Goal: Task Accomplishment & Management: Manage account settings

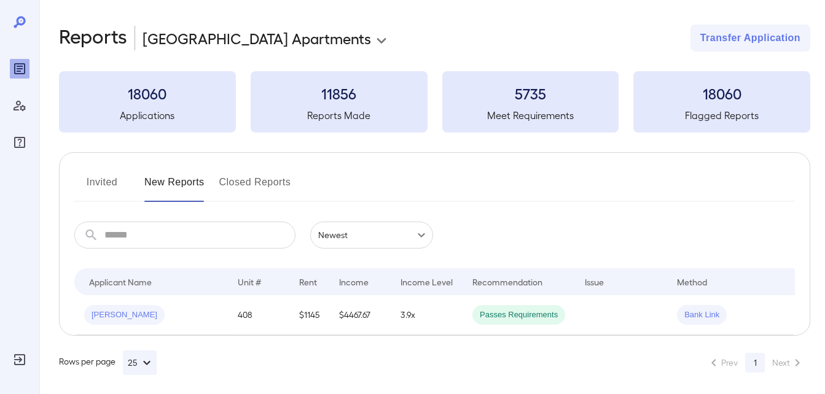
scroll to position [0, 34]
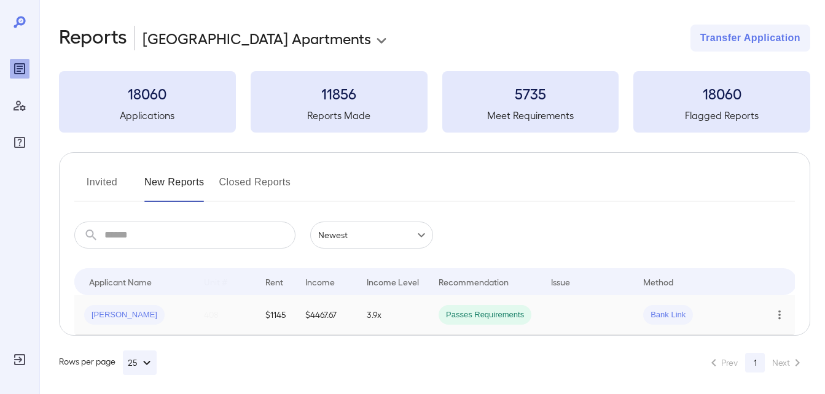
click at [781, 317] on icon "Row Actions" at bounding box center [779, 315] width 14 height 15
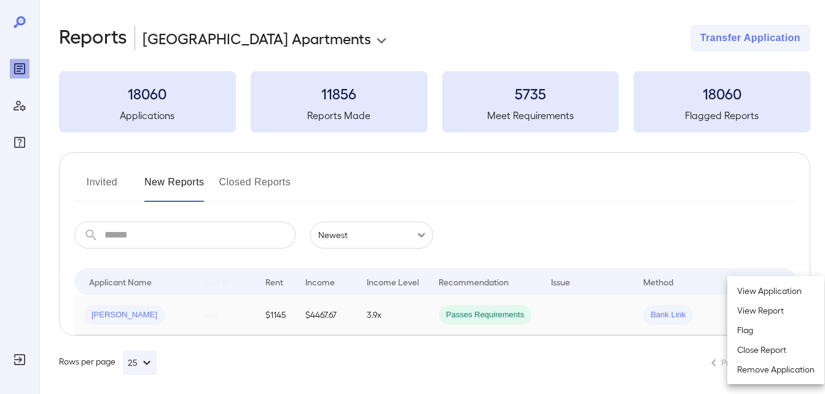
click at [756, 352] on li "Close Report" at bounding box center [775, 350] width 97 height 20
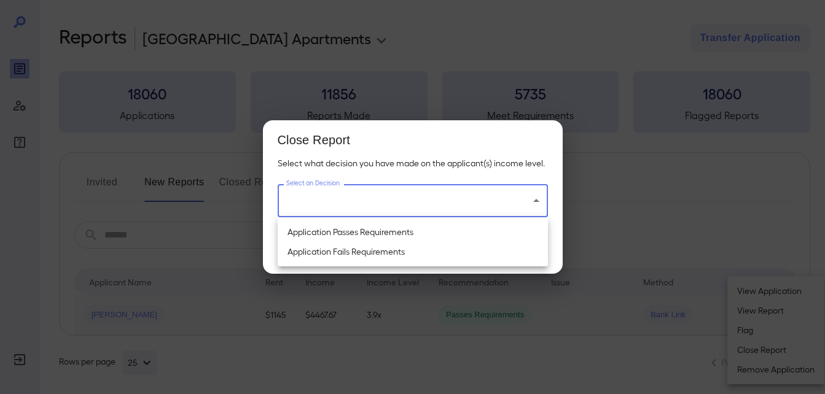
drag, startPoint x: 435, startPoint y: 197, endPoint x: 383, endPoint y: 235, distance: 65.1
click at [435, 196] on body "**********" at bounding box center [412, 197] width 825 height 394
click at [363, 238] on li "Application Passes Requirements" at bounding box center [413, 232] width 270 height 20
type input "**********"
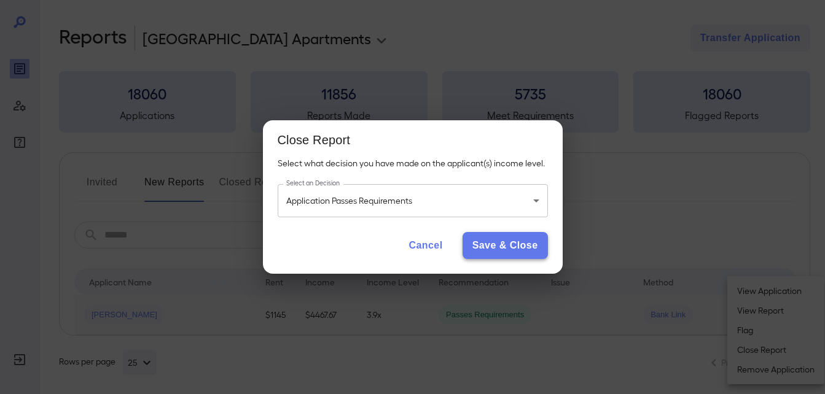
click at [491, 245] on button "Save & Close" at bounding box center [504, 245] width 85 height 27
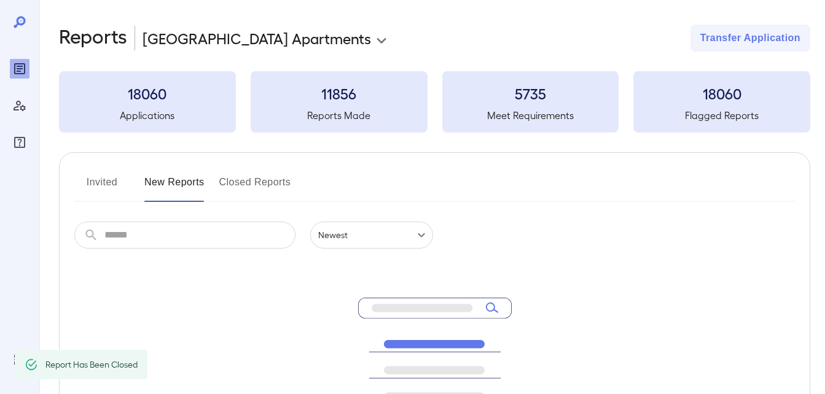
click at [104, 182] on button "Invited" at bounding box center [101, 187] width 55 height 29
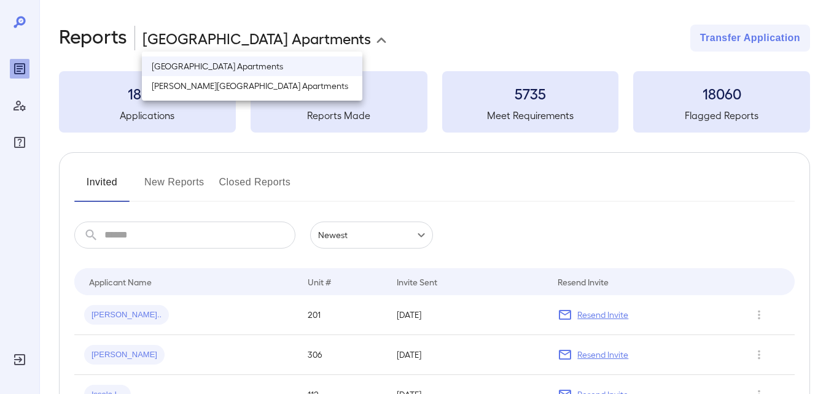
click at [288, 47] on body "**********" at bounding box center [417, 197] width 834 height 394
click at [251, 74] on li "[GEOGRAPHIC_DATA] Apartments" at bounding box center [252, 66] width 220 height 20
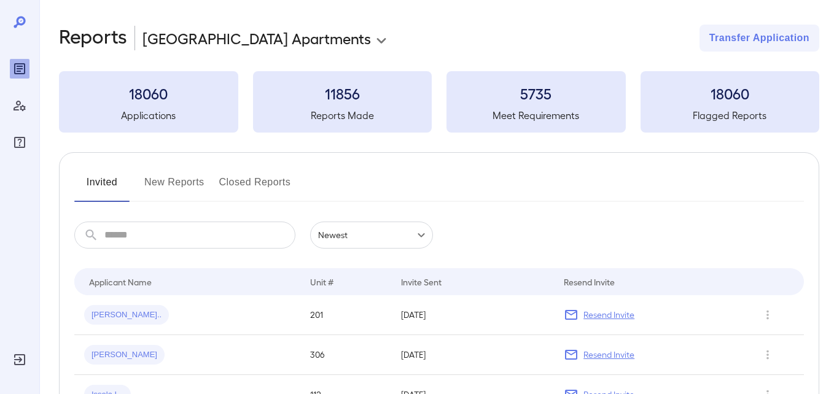
click at [259, 37] on body "**********" at bounding box center [417, 197] width 834 height 394
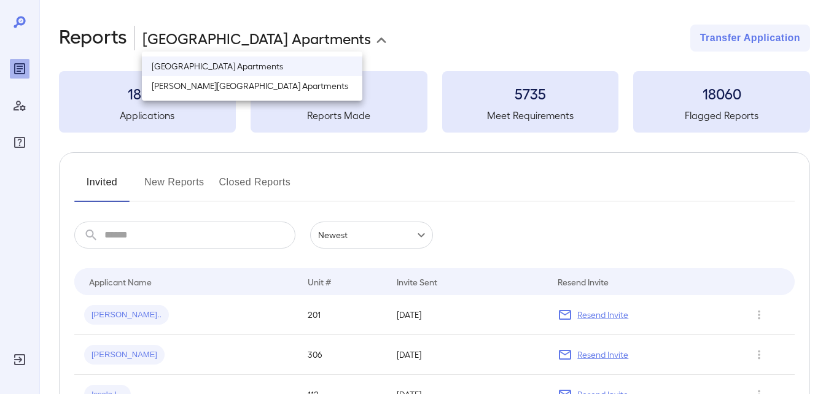
click at [249, 85] on li "[PERSON_NAME][GEOGRAPHIC_DATA] Apartments" at bounding box center [252, 86] width 220 height 20
type input "**********"
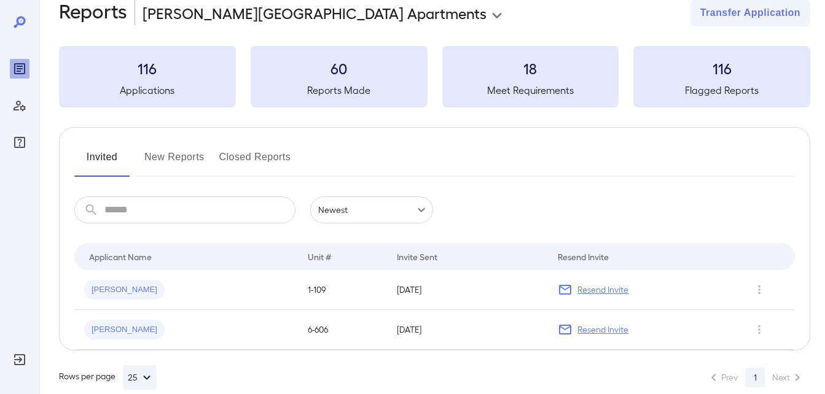
scroll to position [45, 0]
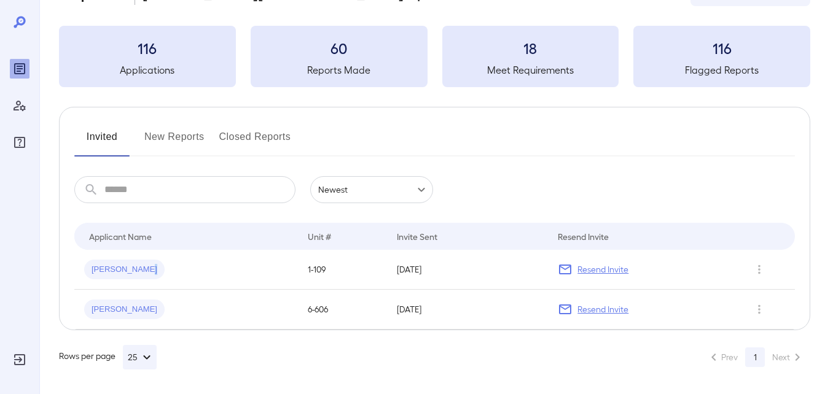
click at [137, 265] on span "[PERSON_NAME]" at bounding box center [124, 270] width 80 height 12
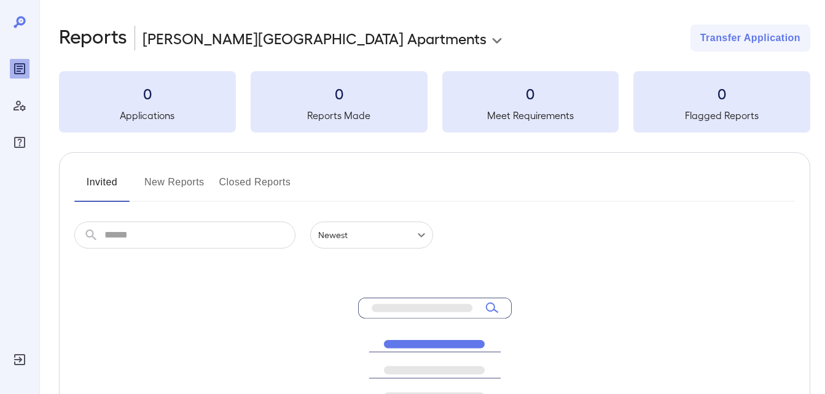
scroll to position [45, 0]
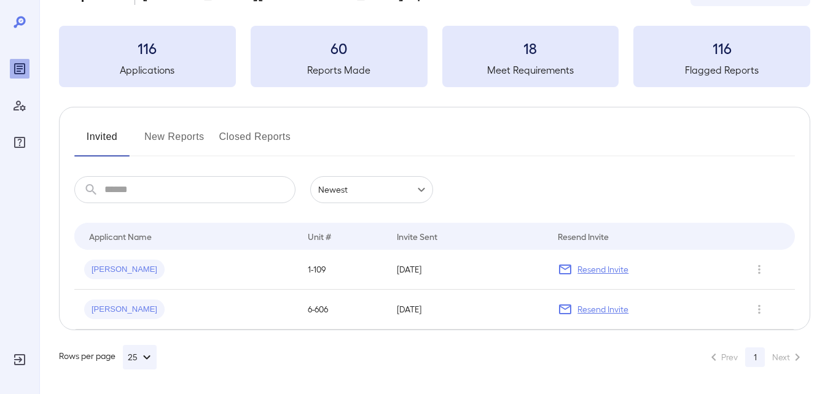
click at [177, 145] on button "New Reports" at bounding box center [174, 141] width 60 height 29
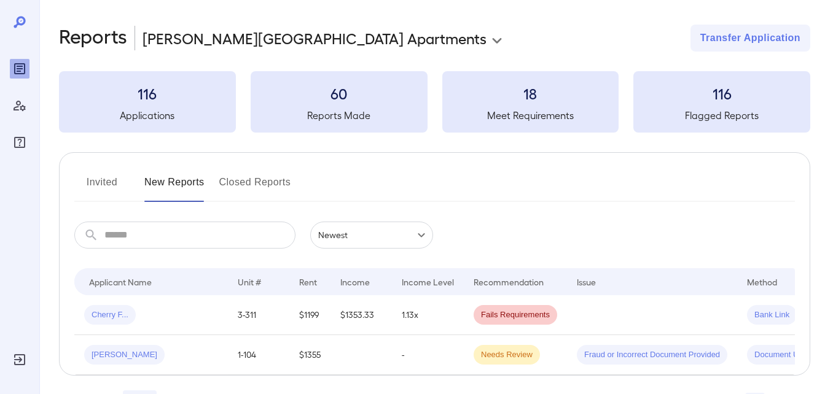
scroll to position [55, 0]
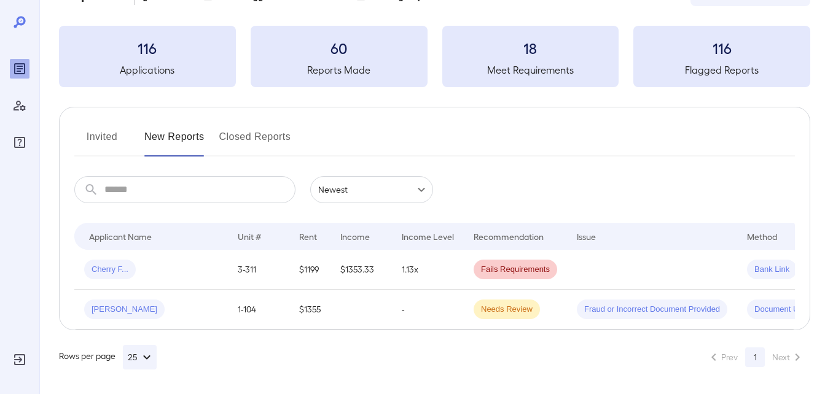
click at [106, 129] on button "Invited" at bounding box center [101, 141] width 55 height 29
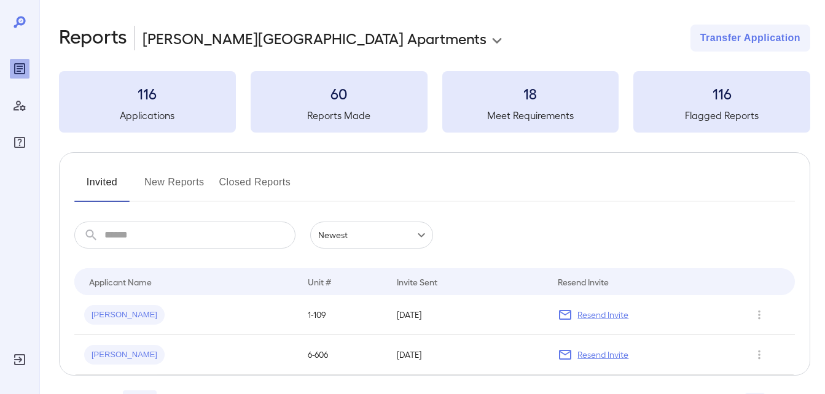
click at [236, 193] on button "Closed Reports" at bounding box center [255, 187] width 72 height 29
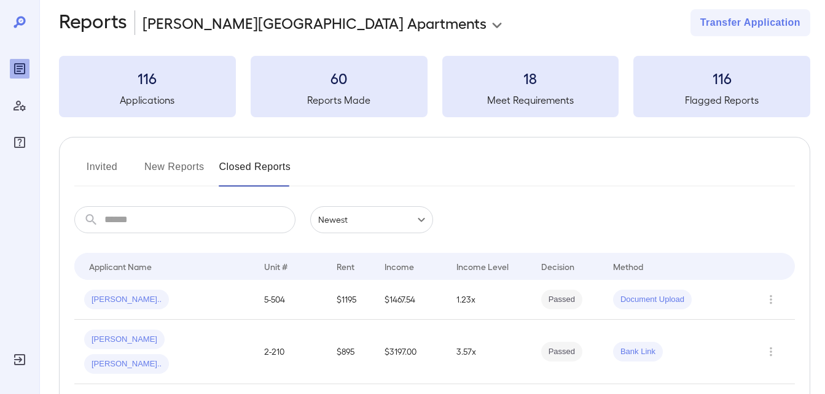
scroll to position [61, 0]
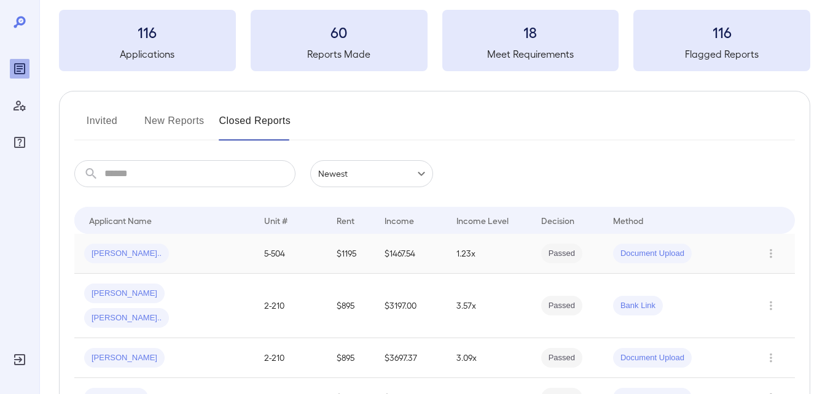
click at [757, 254] on td at bounding box center [770, 254] width 47 height 40
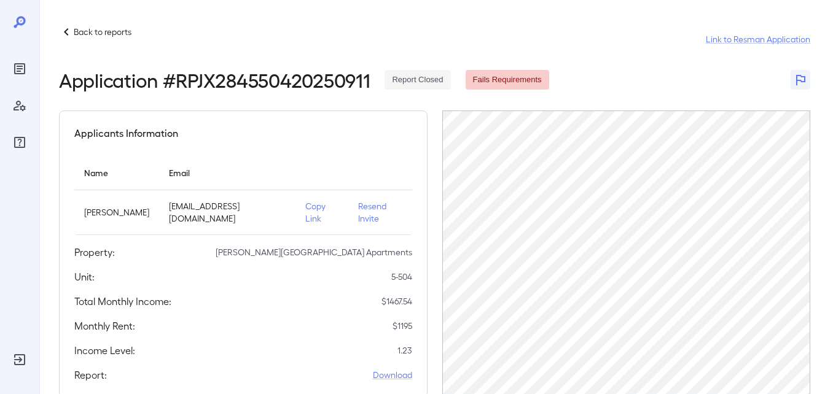
click at [79, 37] on p "Back to reports" at bounding box center [103, 32] width 58 height 12
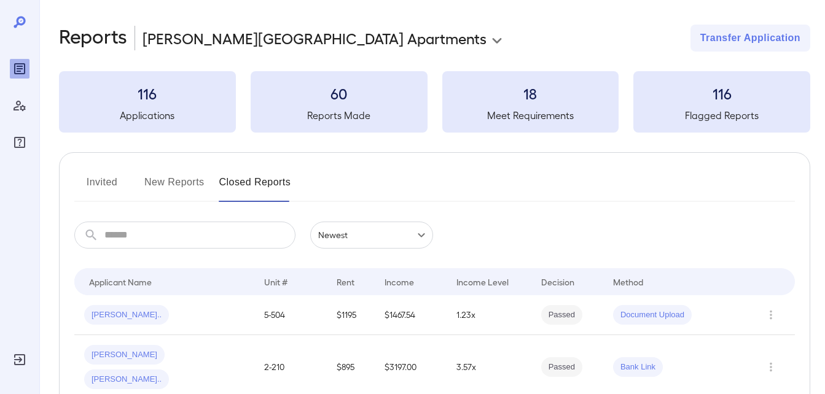
click at [119, 179] on button "Invited" at bounding box center [101, 187] width 55 height 29
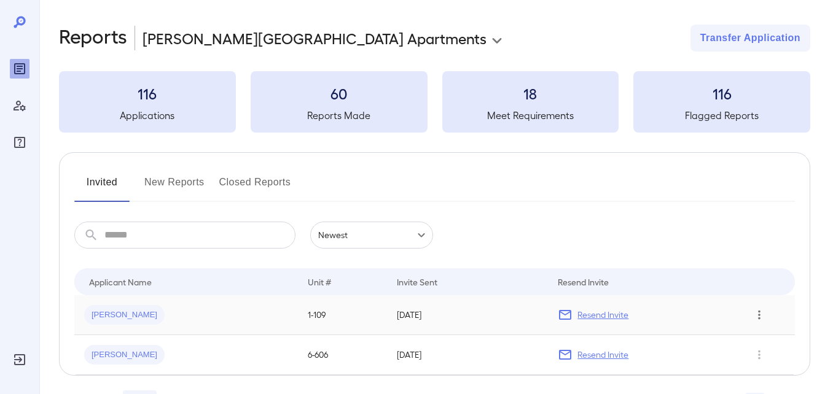
click at [761, 313] on icon "Row Actions" at bounding box center [759, 315] width 14 height 15
click at [769, 363] on li "Remove Application" at bounding box center [775, 359] width 97 height 20
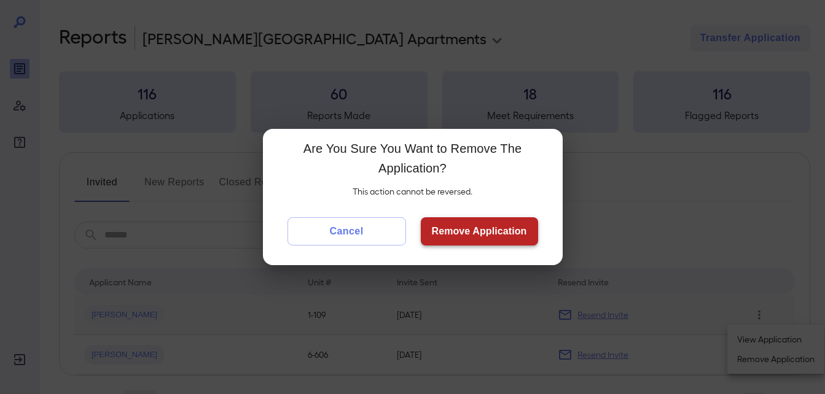
click at [511, 234] on button "Remove Application" at bounding box center [479, 231] width 117 height 28
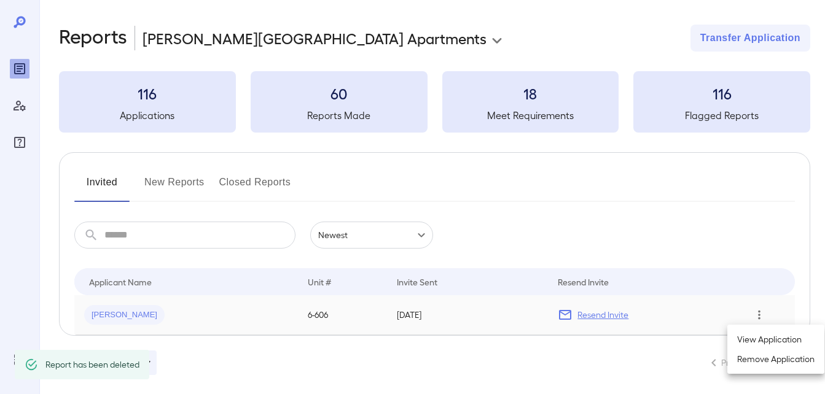
click at [154, 177] on div at bounding box center [412, 197] width 825 height 394
click at [160, 186] on button "New Reports" at bounding box center [174, 187] width 60 height 29
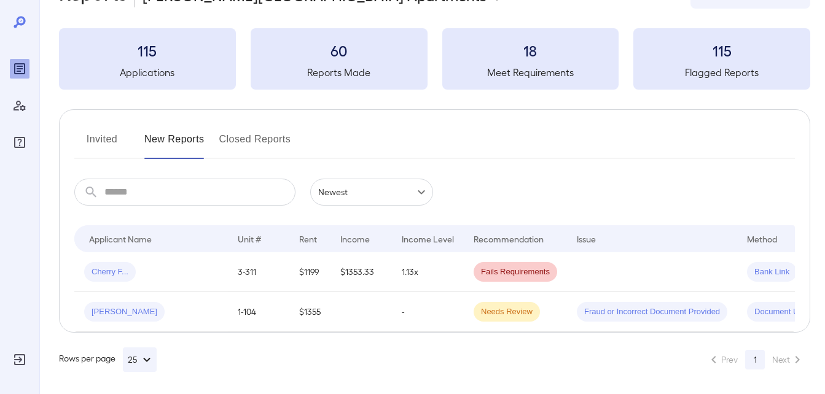
scroll to position [55, 0]
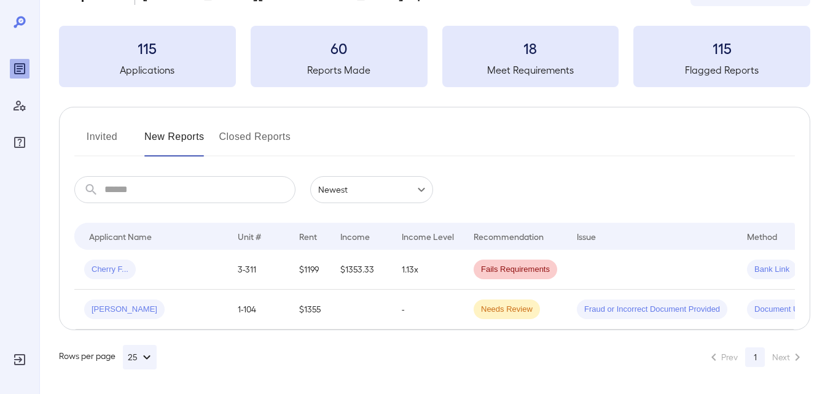
click at [112, 136] on button "Invited" at bounding box center [101, 141] width 55 height 29
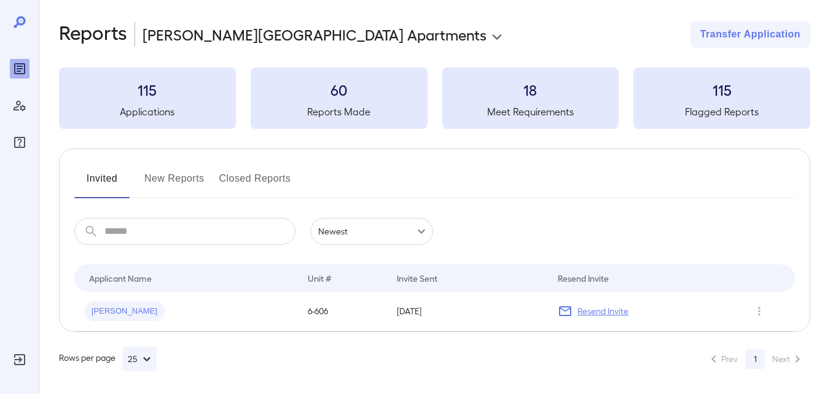
scroll to position [6, 0]
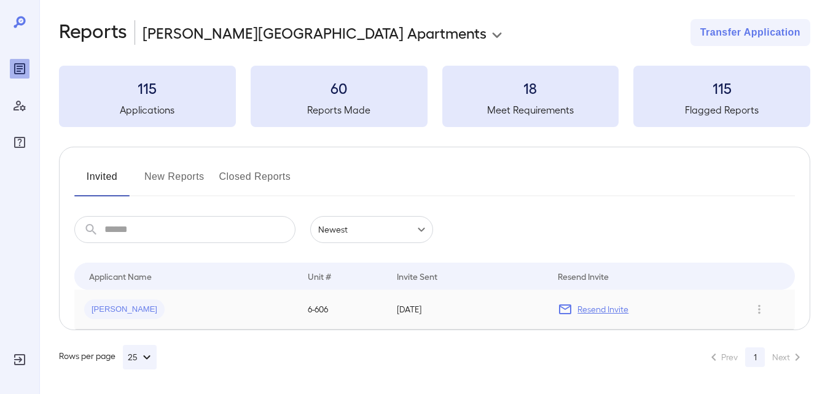
click at [117, 308] on span "[PERSON_NAME]" at bounding box center [124, 310] width 80 height 12
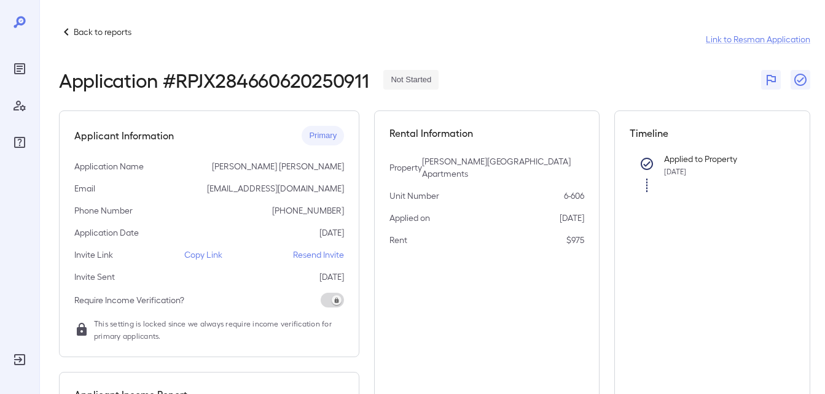
click at [63, 31] on icon at bounding box center [66, 32] width 15 height 15
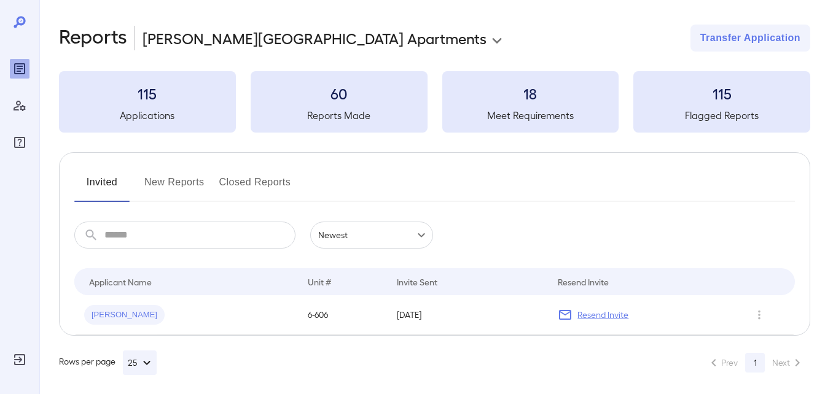
click at [161, 182] on button "New Reports" at bounding box center [174, 187] width 60 height 29
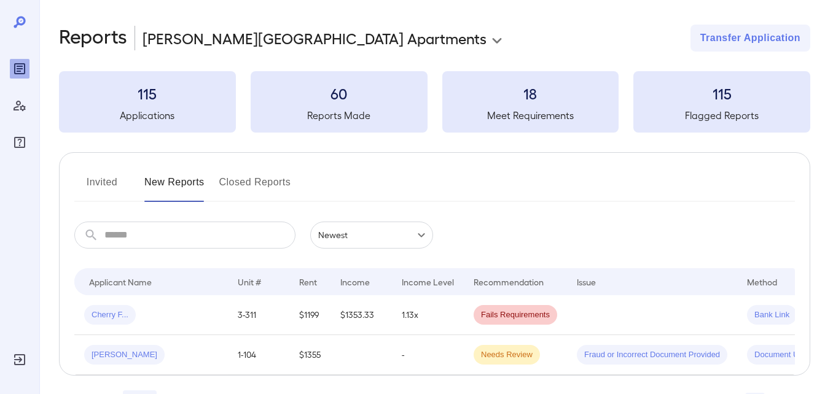
scroll to position [0, 103]
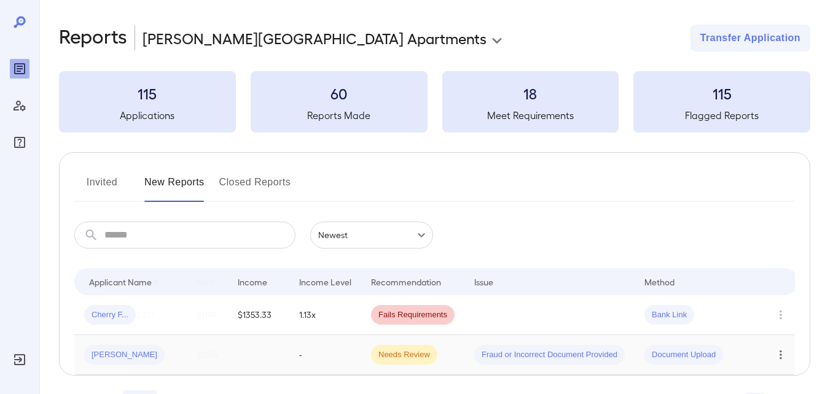
click at [774, 361] on icon "Row Actions" at bounding box center [781, 355] width 14 height 15
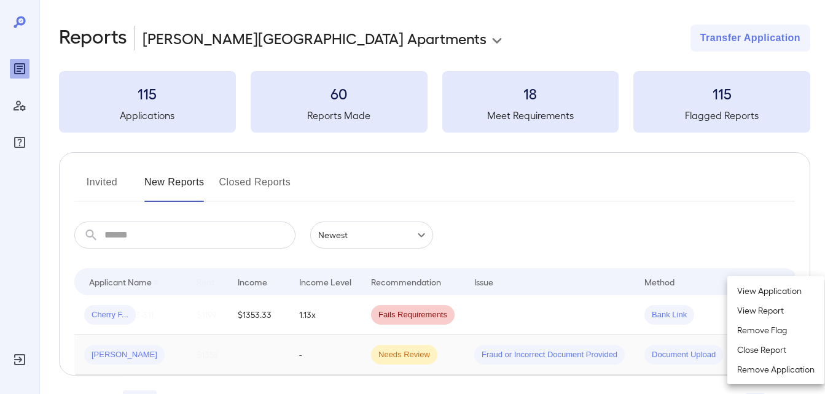
click at [639, 379] on div at bounding box center [412, 197] width 825 height 394
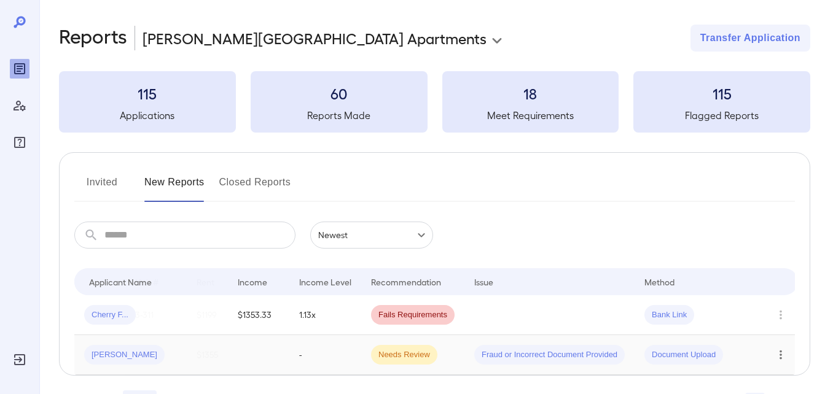
click at [282, 368] on td at bounding box center [258, 355] width 61 height 40
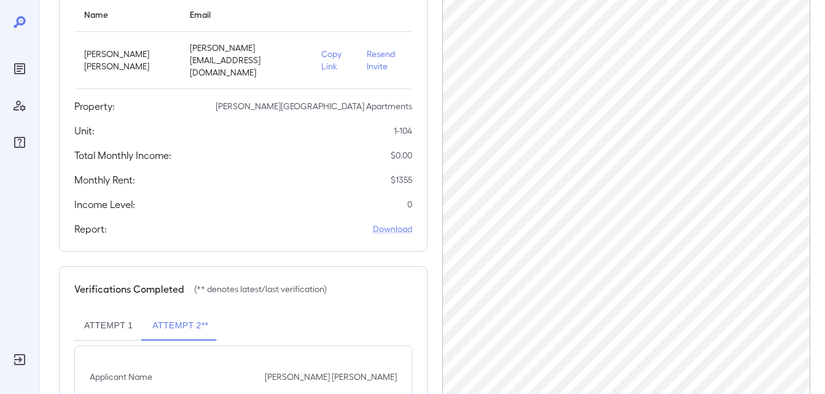
scroll to position [301, 0]
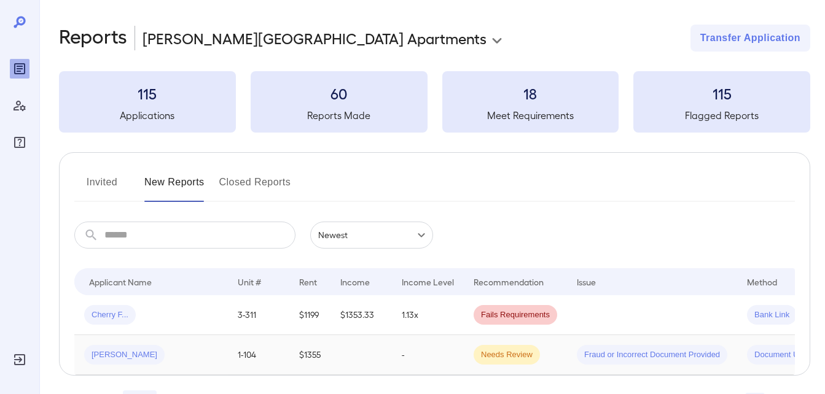
click at [606, 357] on span "Fraud or Incorrect Document Provided" at bounding box center [652, 355] width 150 height 12
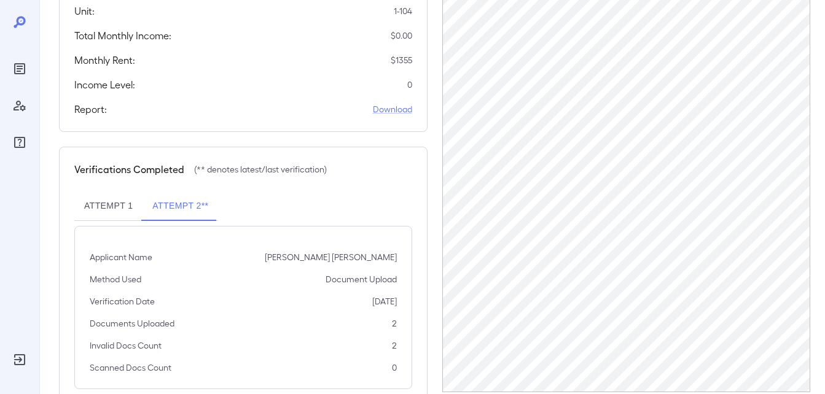
scroll to position [301, 0]
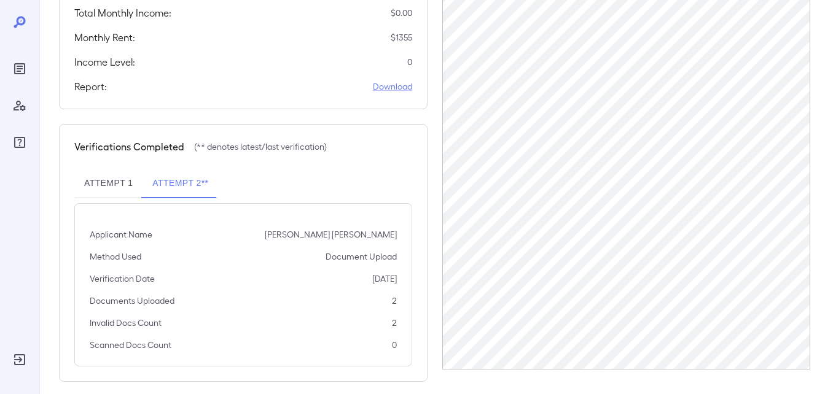
click at [126, 174] on button "Attempt 1" at bounding box center [108, 183] width 68 height 29
click at [158, 174] on button "Attempt 2**" at bounding box center [180, 183] width 76 height 29
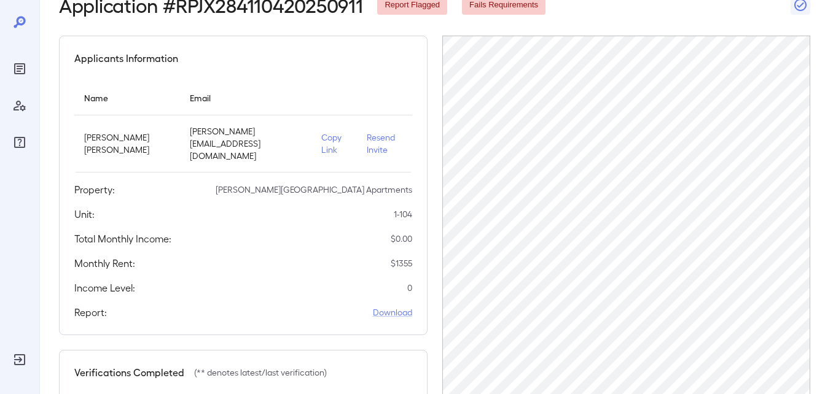
scroll to position [55, 0]
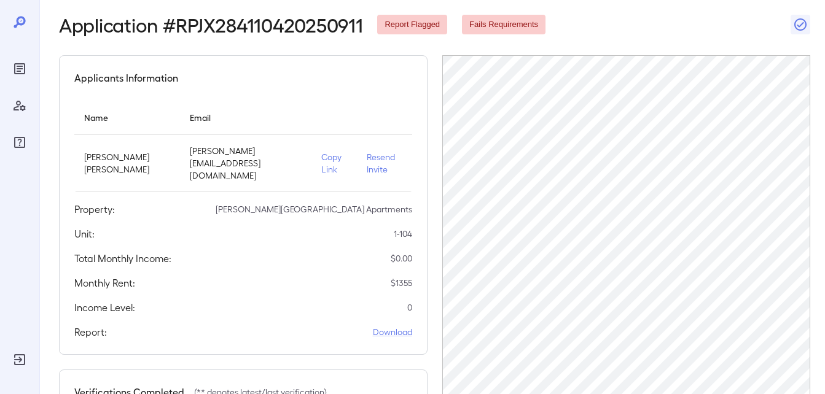
drag, startPoint x: 813, startPoint y: 187, endPoint x: 569, endPoint y: 32, distance: 289.6
click at [573, 29] on div "Application # RPJX284110420250911 Report Flagged Fails Requirements" at bounding box center [434, 25] width 751 height 22
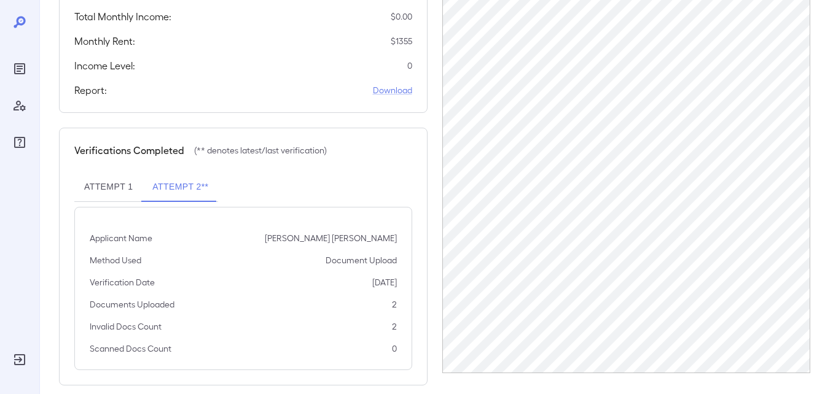
scroll to position [301, 0]
